Goal: Transaction & Acquisition: Purchase product/service

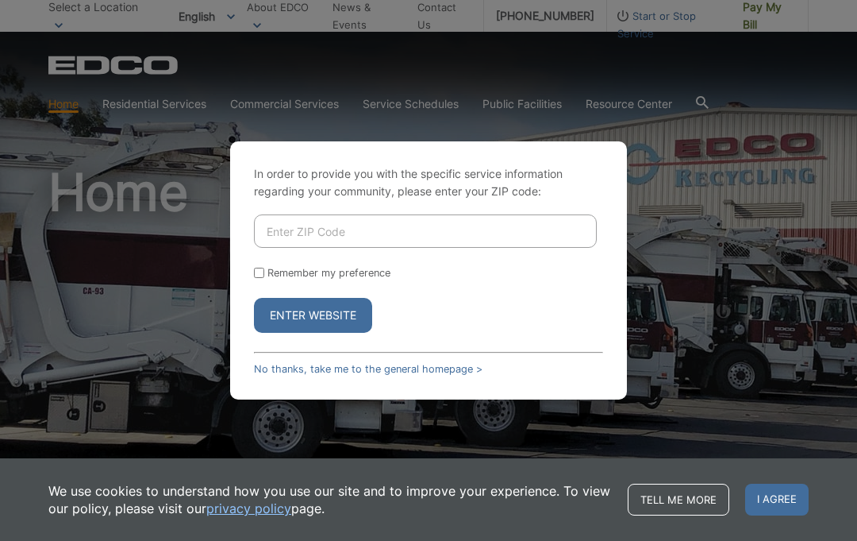
click at [273, 248] on input "Enter ZIP Code" at bounding box center [425, 230] width 343 height 33
click at [296, 248] on input "Enter ZIP Code" at bounding box center [425, 230] width 343 height 33
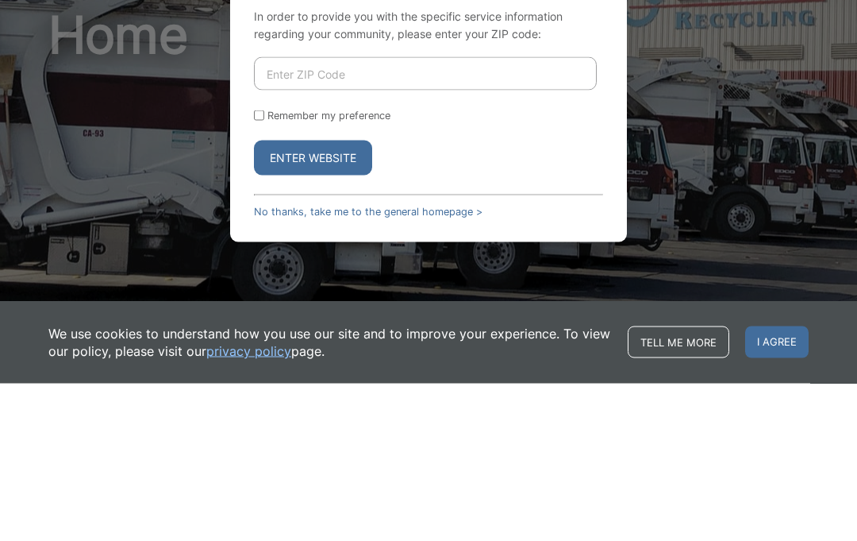
type input "92081"
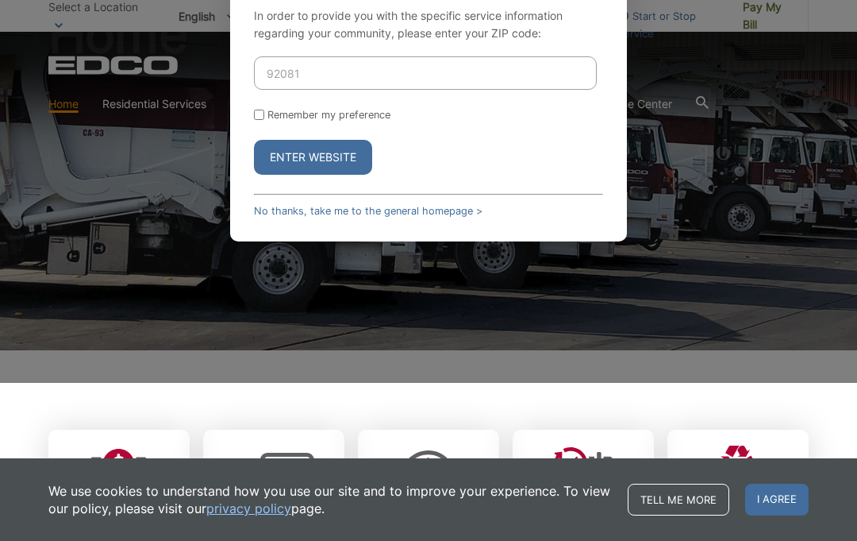
click at [260, 120] on input "Remember my preference" at bounding box center [259, 115] width 10 height 10
checkbox input "true"
click at [336, 175] on button "Enter Website" at bounding box center [313, 157] width 118 height 35
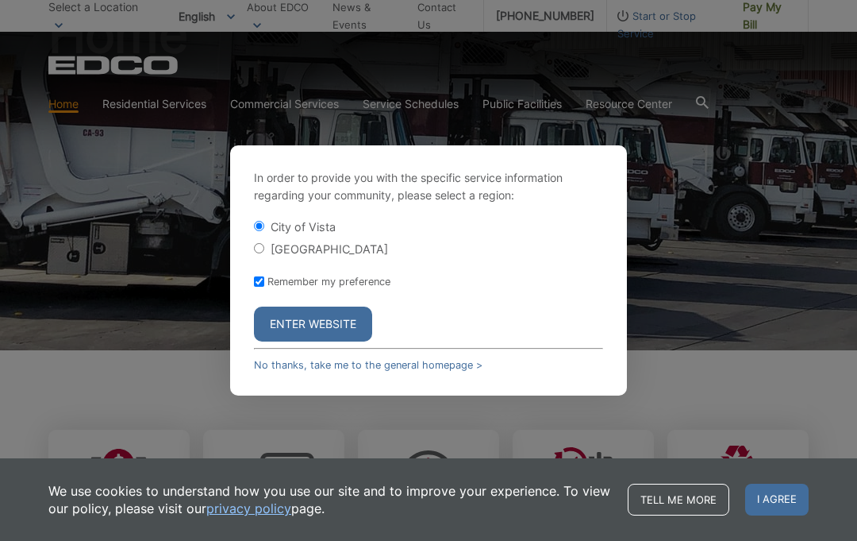
click at [317, 341] on button "Enter Website" at bounding box center [313, 323] width 118 height 35
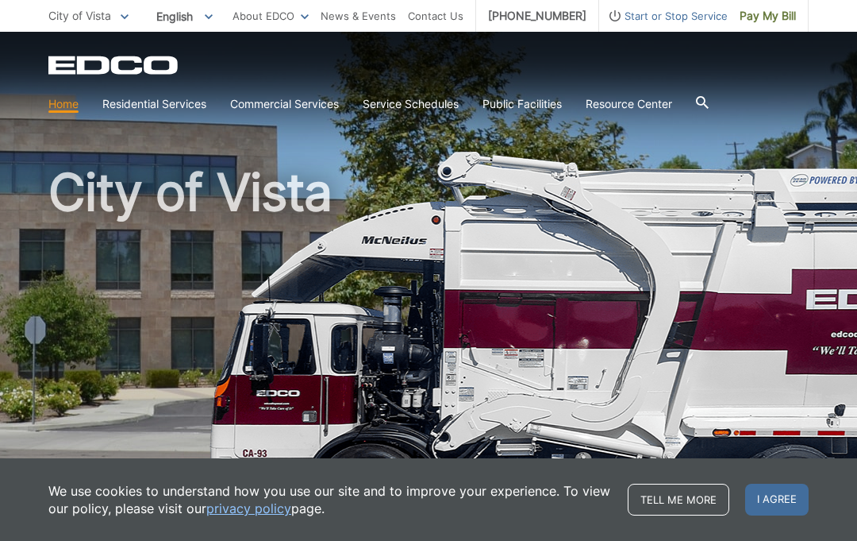
click at [767, 11] on span "Pay My Bill" at bounding box center [768, 15] width 56 height 17
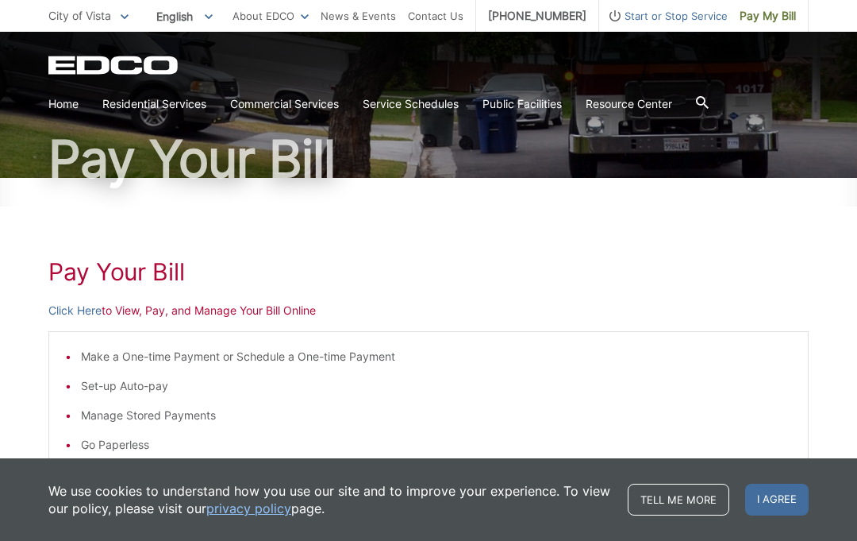
scroll to position [102, 0]
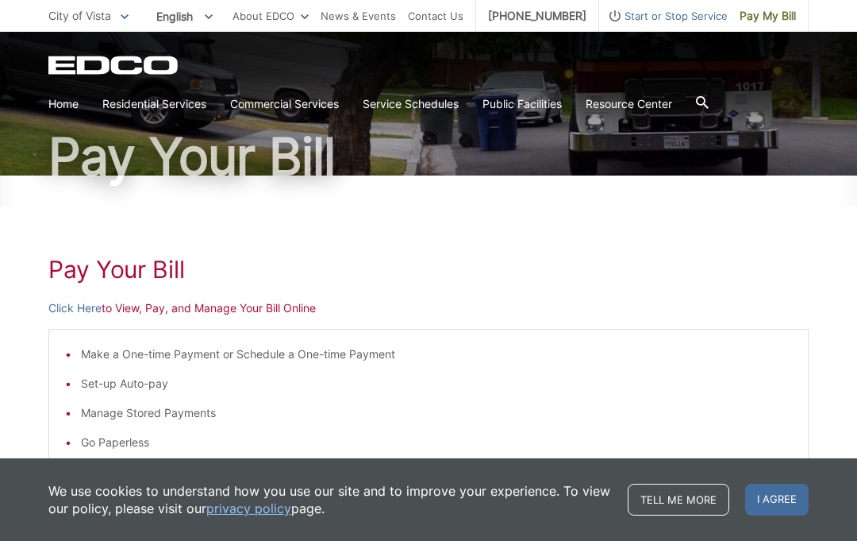
click at [83, 304] on link "Click Here" at bounding box center [74, 307] width 53 height 17
